Goal: Navigation & Orientation: Understand site structure

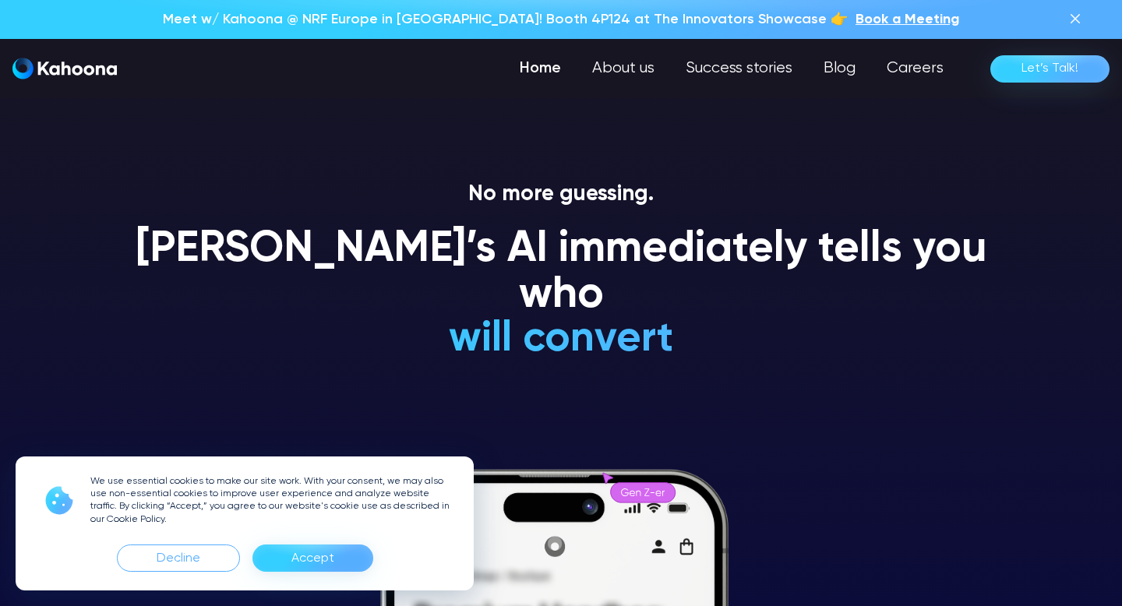
click at [323, 570] on div "Accept" at bounding box center [312, 558] width 43 height 25
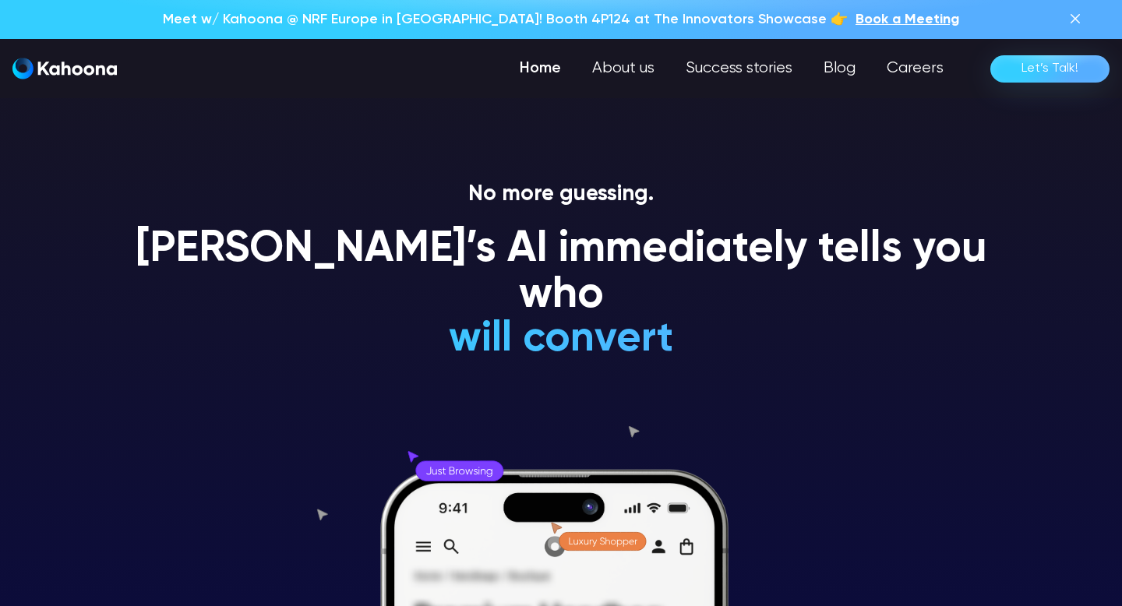
click at [1073, 16] on img at bounding box center [1075, 18] width 19 height 19
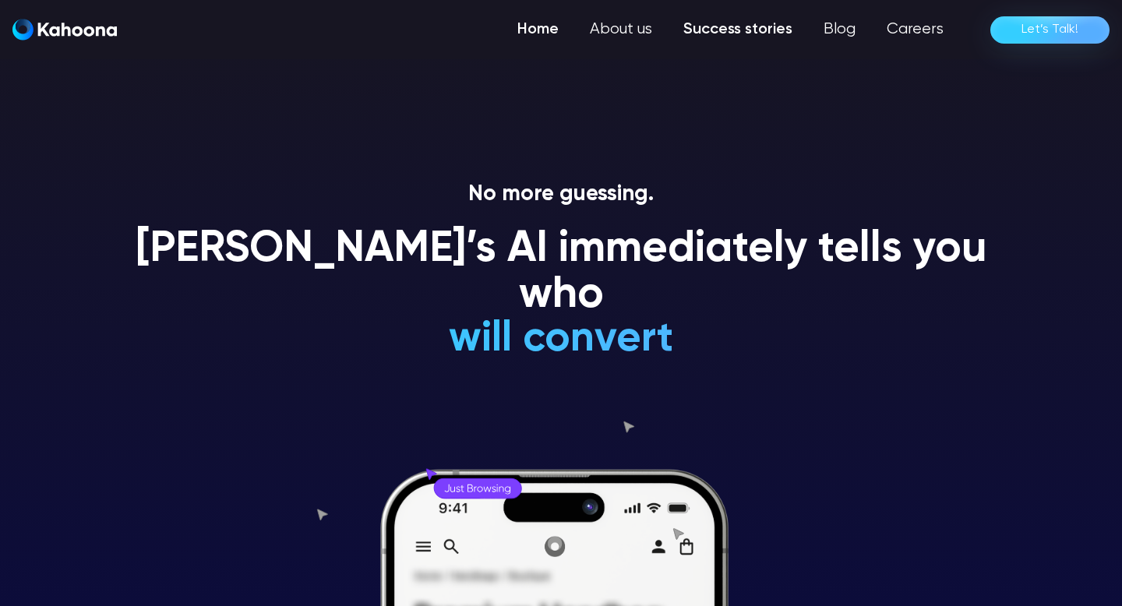
click at [766, 24] on link "Success stories" at bounding box center [738, 29] width 140 height 31
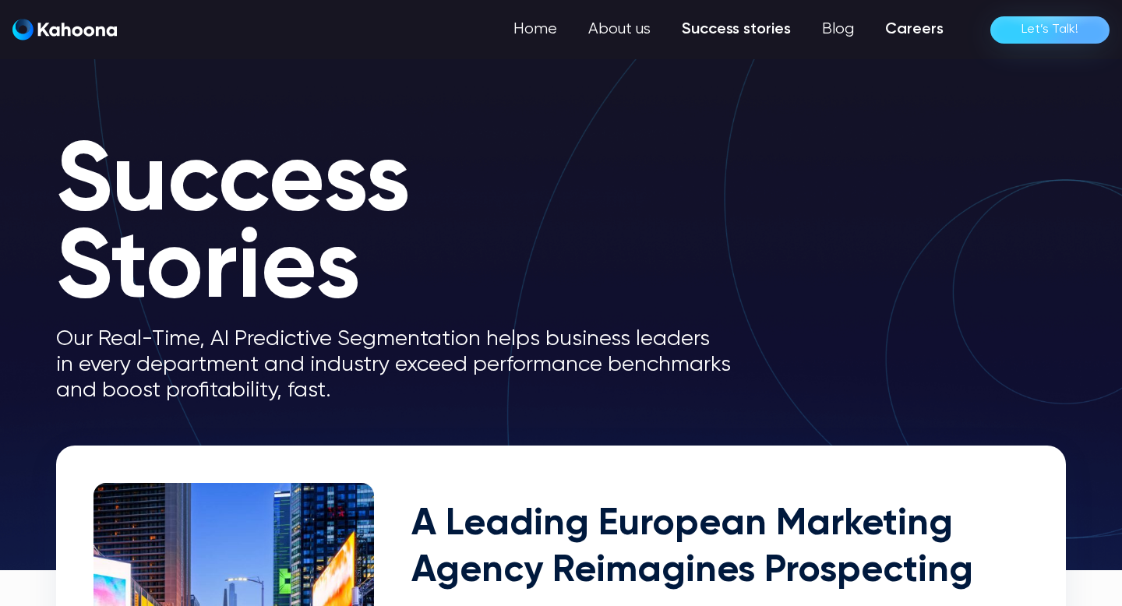
click at [909, 34] on link "Careers" at bounding box center [914, 29] width 90 height 31
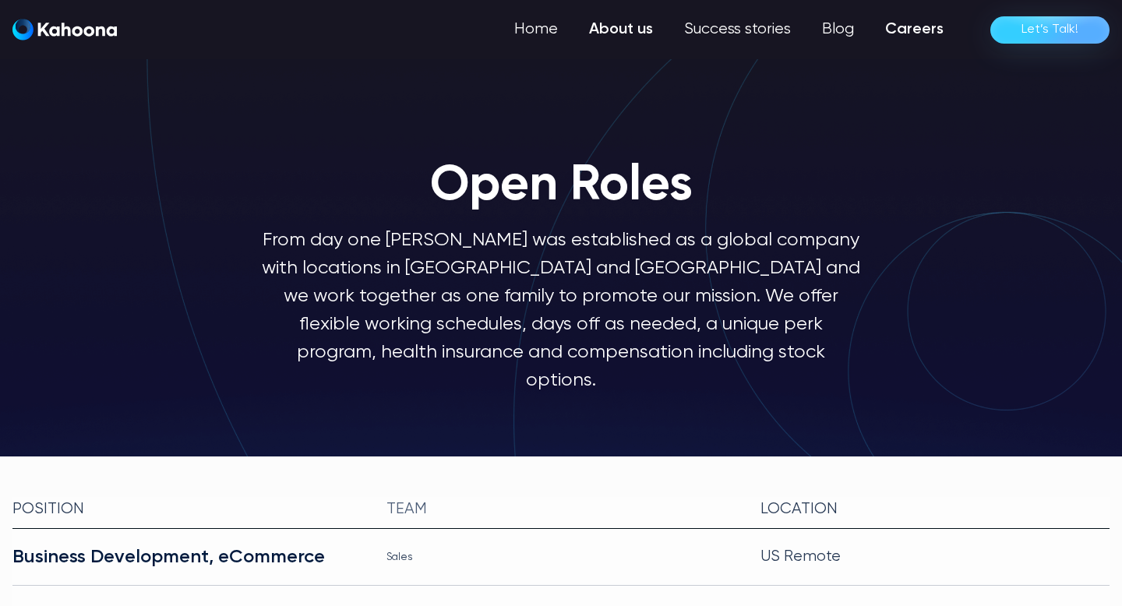
click at [623, 19] on link "About us" at bounding box center [620, 29] width 95 height 31
